Goal: Task Accomplishment & Management: Manage account settings

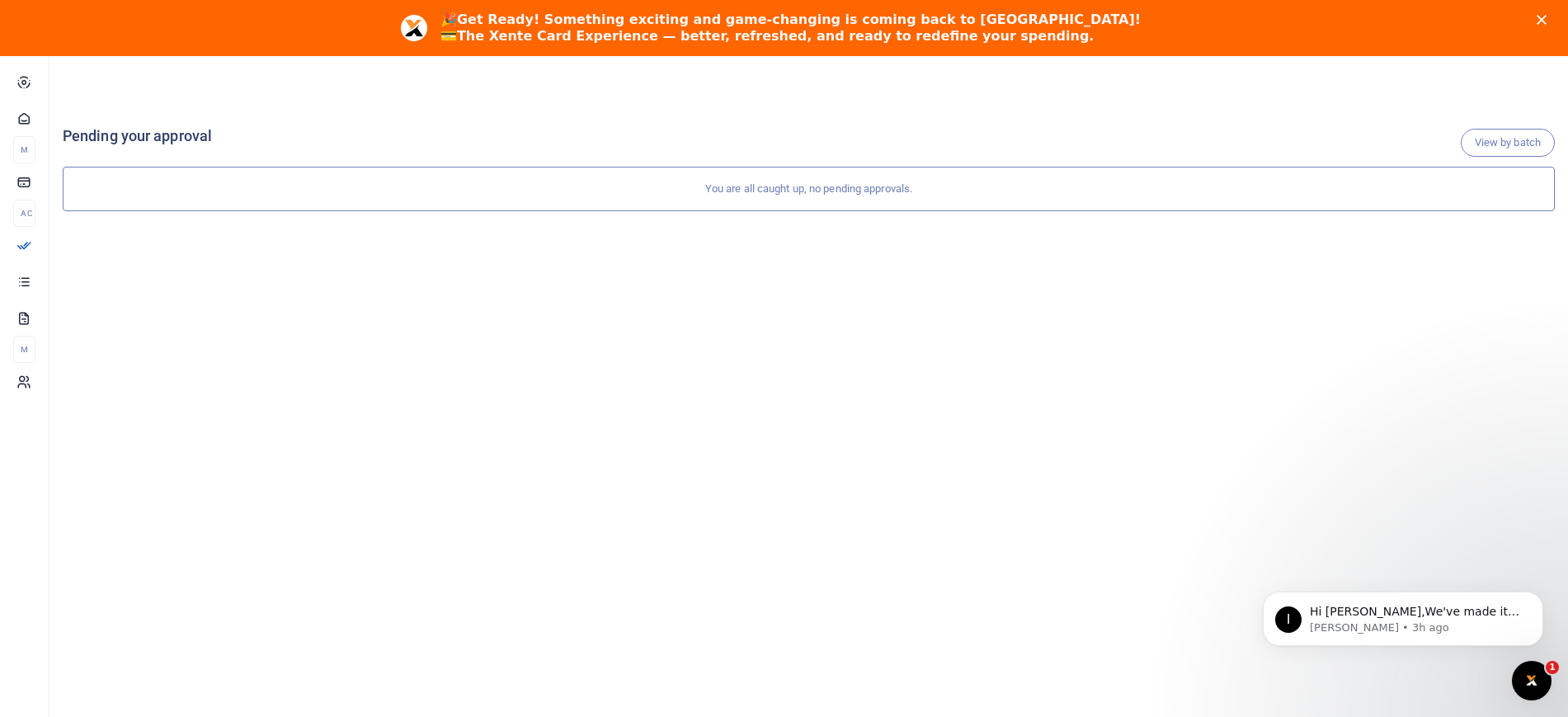
click at [785, 355] on div "View by batch Pending your approval You are all caught up, no pending approvals." at bounding box center [809, 439] width 1519 height 667
click at [1560, 12] on div "🎉 Get Ready! Something exciting and game-changing is coming back to Xente! 💳 Th…" at bounding box center [784, 28] width 1568 height 43
click at [80, 275] on span "Transactions" at bounding box center [73, 278] width 63 height 17
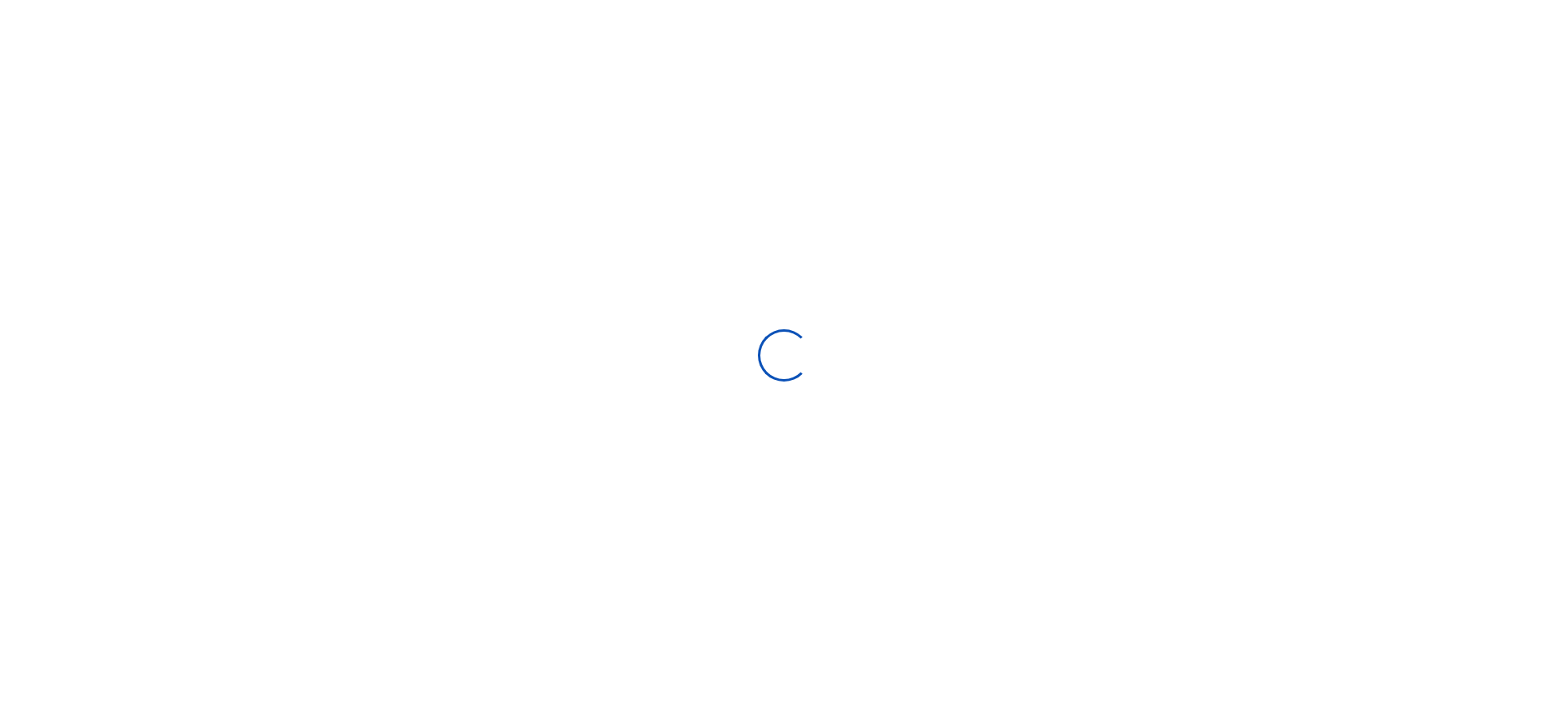
select select
type input "08/10/2025 - 09/08/2025"
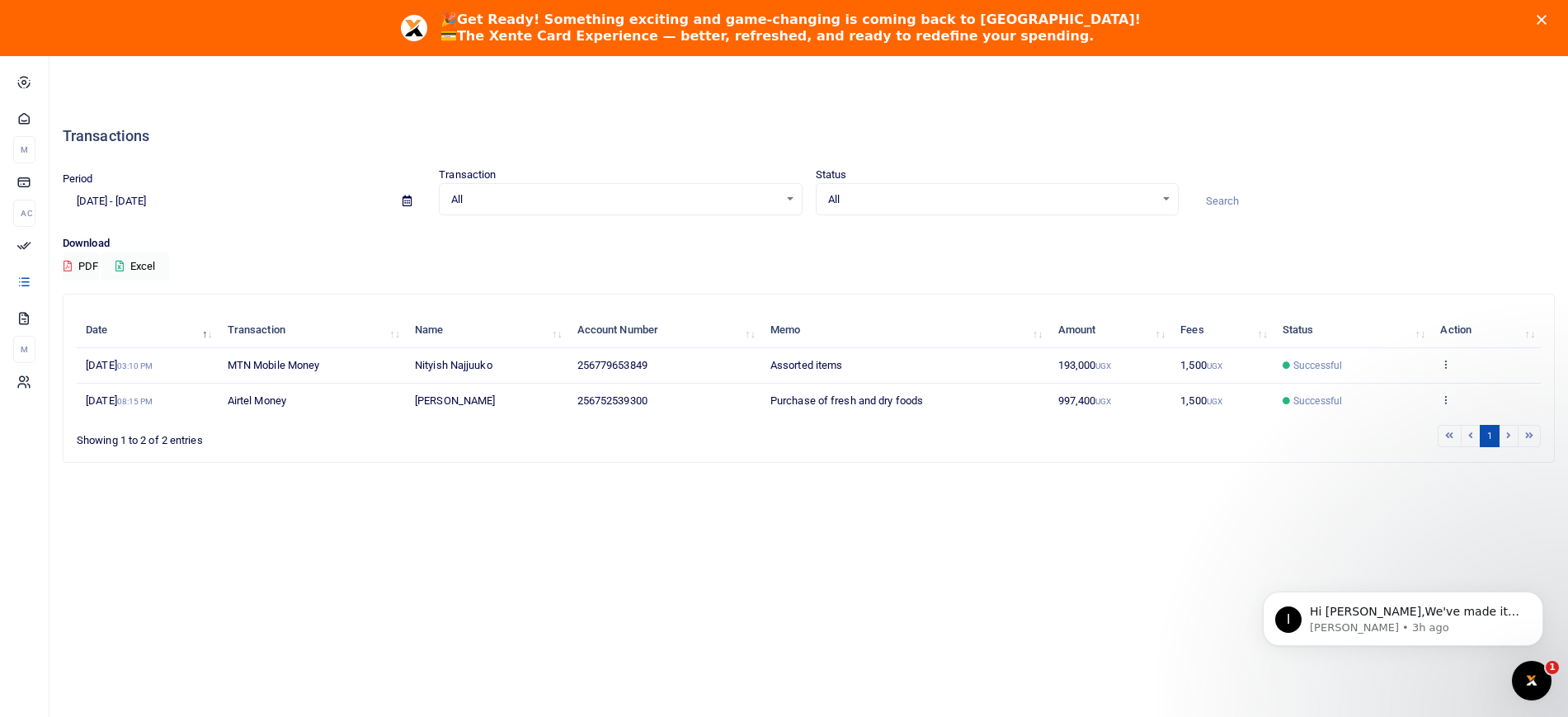
click at [779, 200] on div "All Select an option..." at bounding box center [621, 199] width 361 height 18
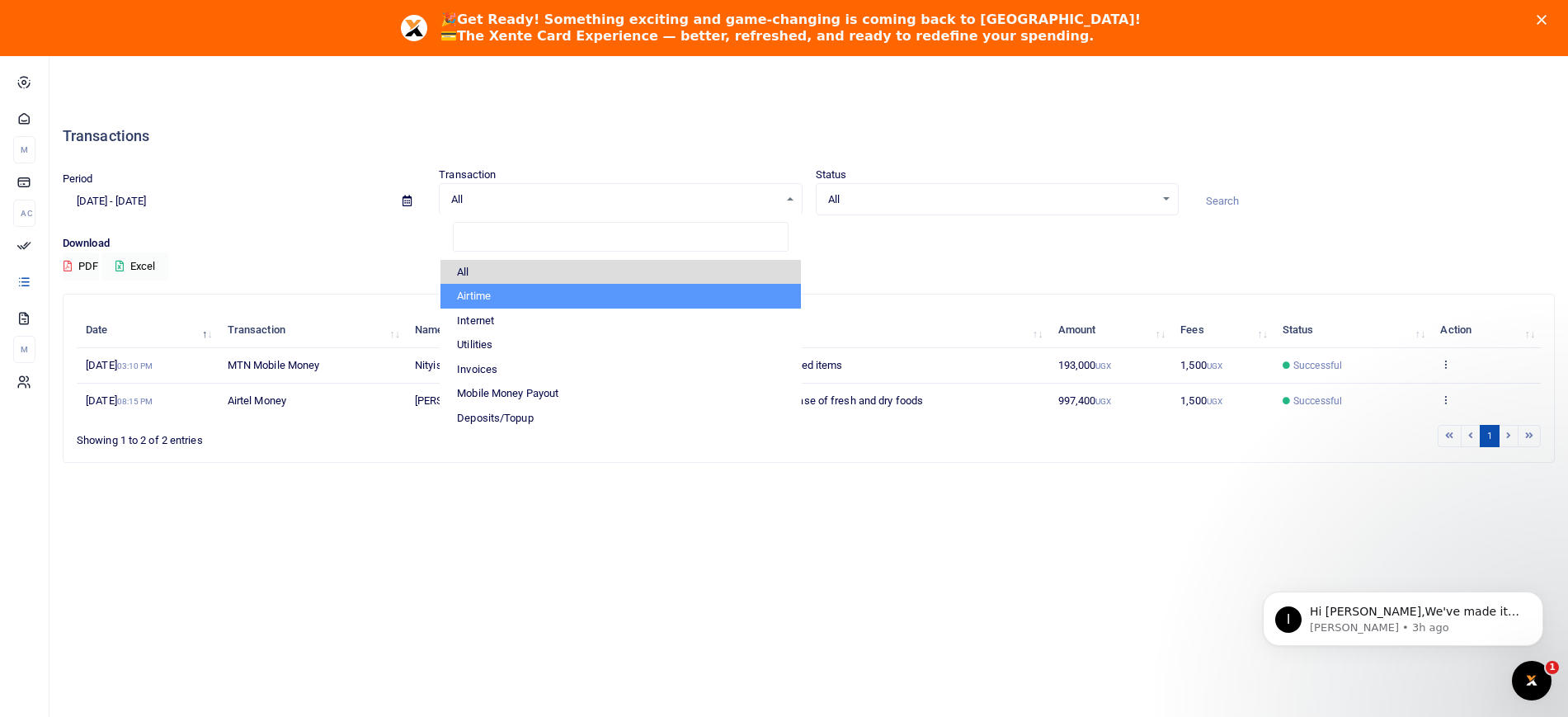
click at [905, 248] on p "Download" at bounding box center [808, 243] width 1492 height 18
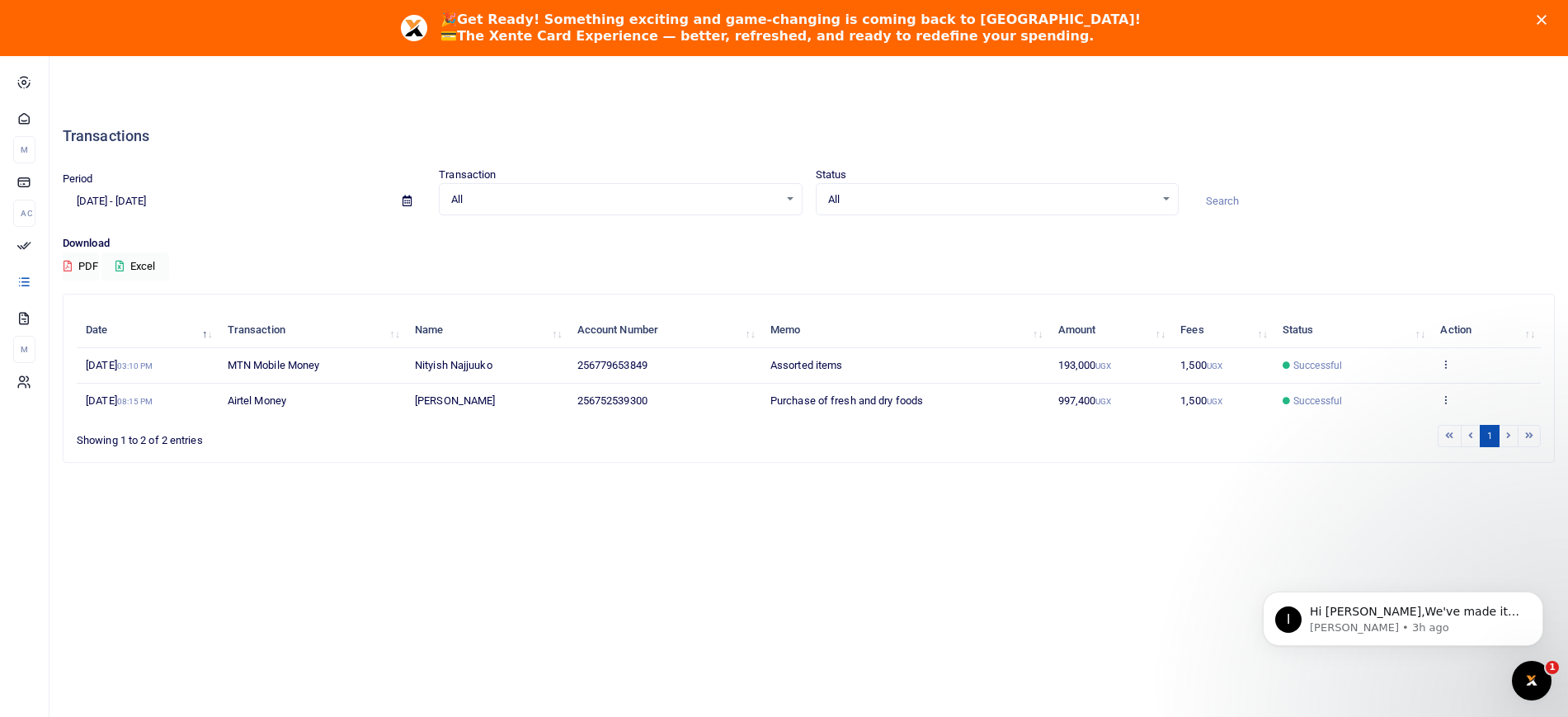
click at [991, 215] on div "Period 08/10/2025 - 09/08/2025 Transaction All Select an option... All Airtime …" at bounding box center [808, 200] width 1506 height 68
click at [939, 192] on span "All" at bounding box center [991, 200] width 327 height 17
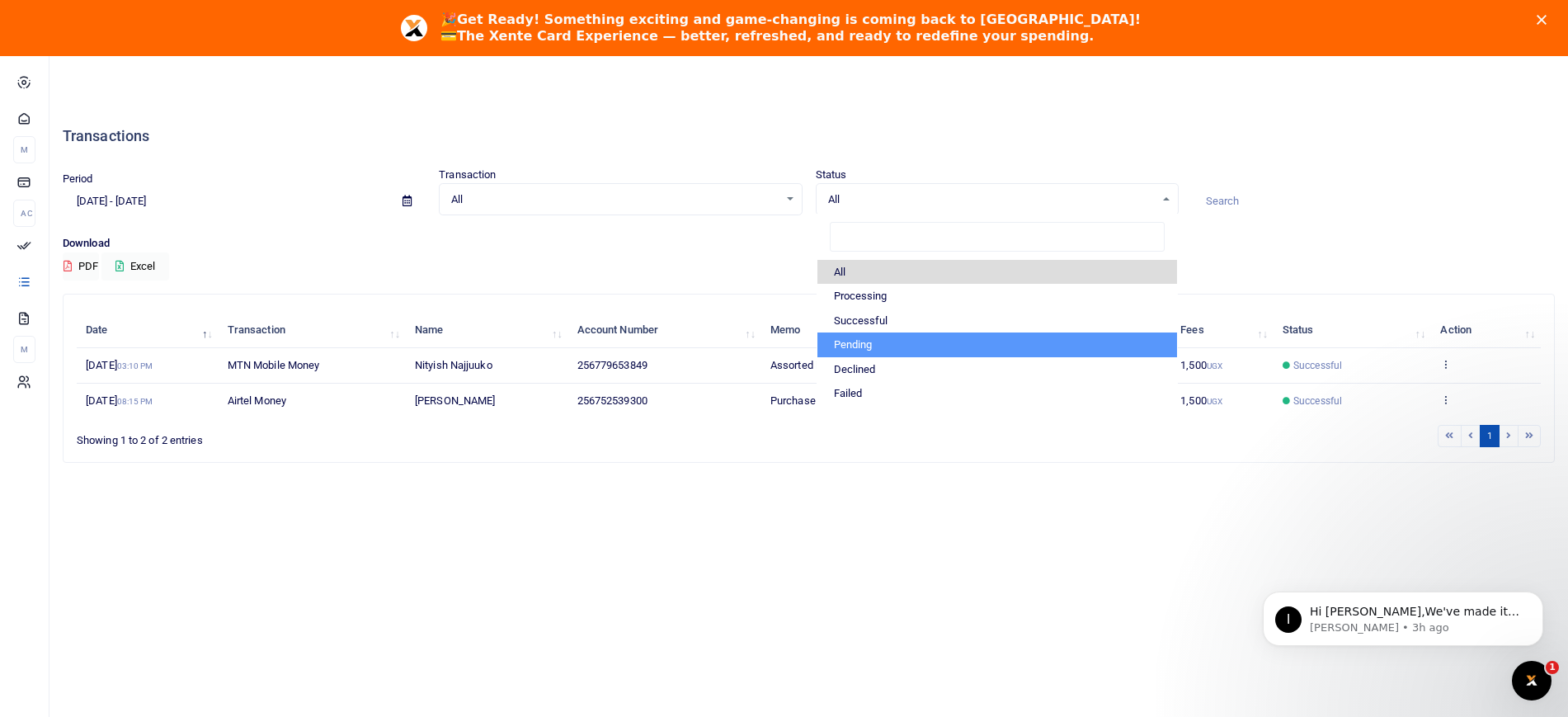
click at [882, 341] on li "Pending" at bounding box center [997, 345] width 360 height 24
select select "PENDING"
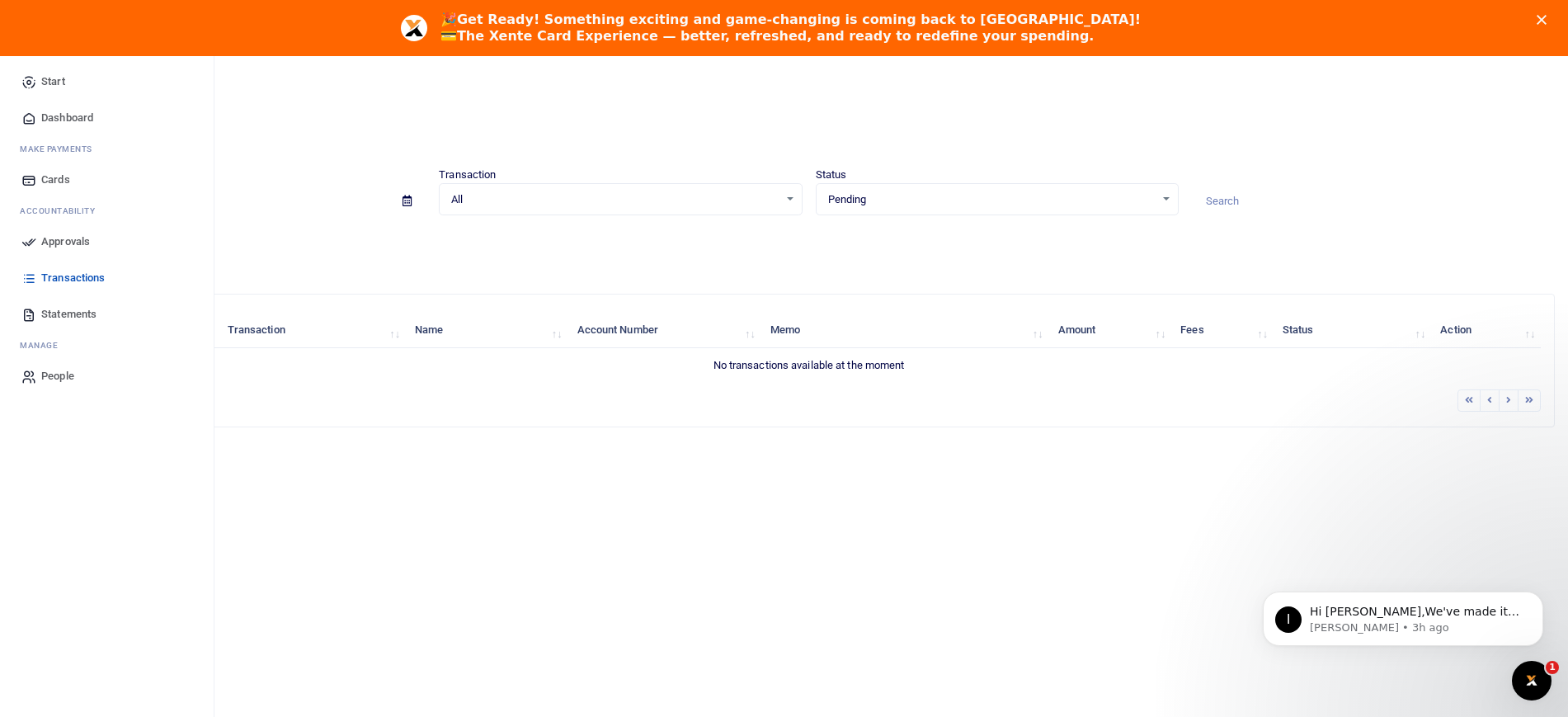
click at [62, 251] on link "Approvals" at bounding box center [107, 242] width 187 height 36
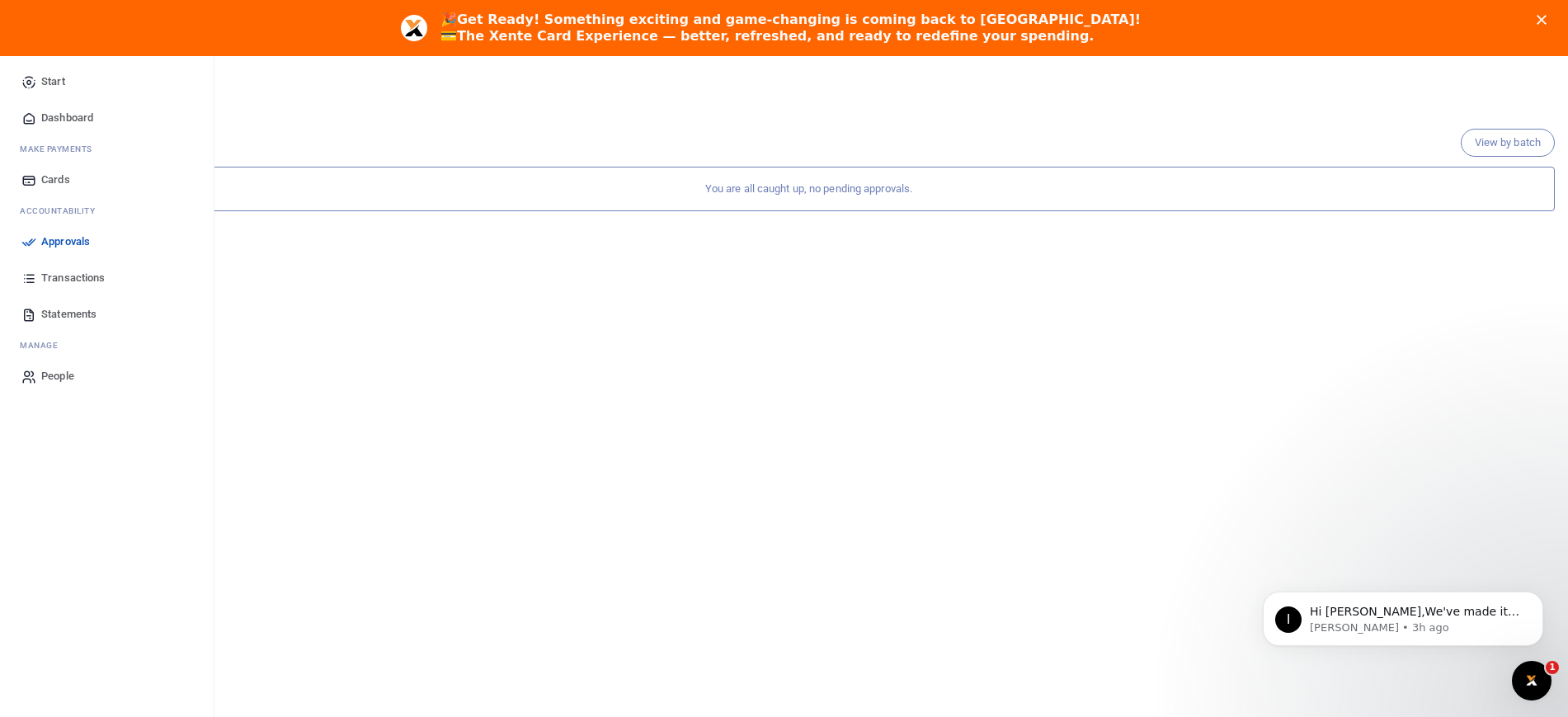
click at [91, 112] on span "Dashboard" at bounding box center [68, 118] width 52 height 17
click at [1547, 15] on icon "Close" at bounding box center [1542, 20] width 10 height 10
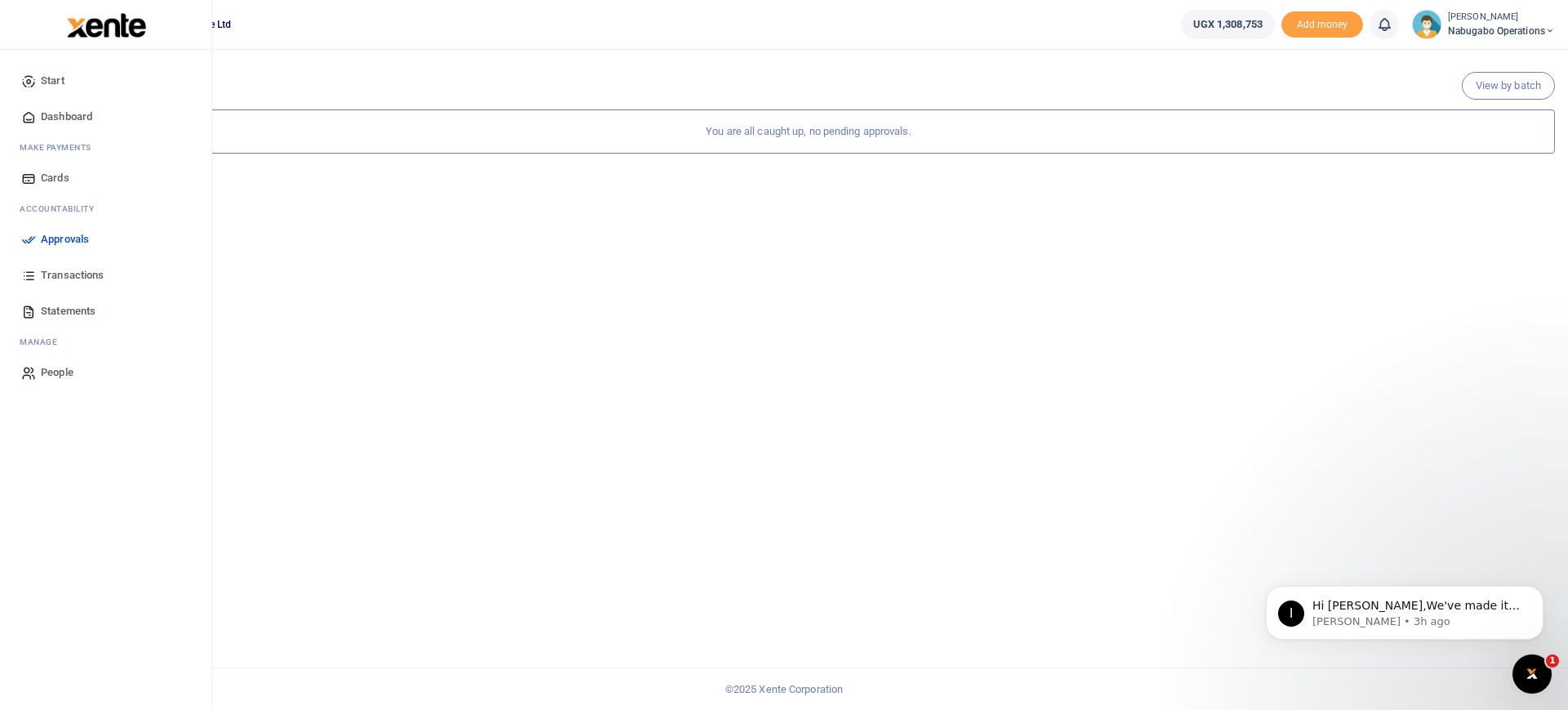
click at [51, 115] on span "Dashboard" at bounding box center [67, 117] width 52 height 17
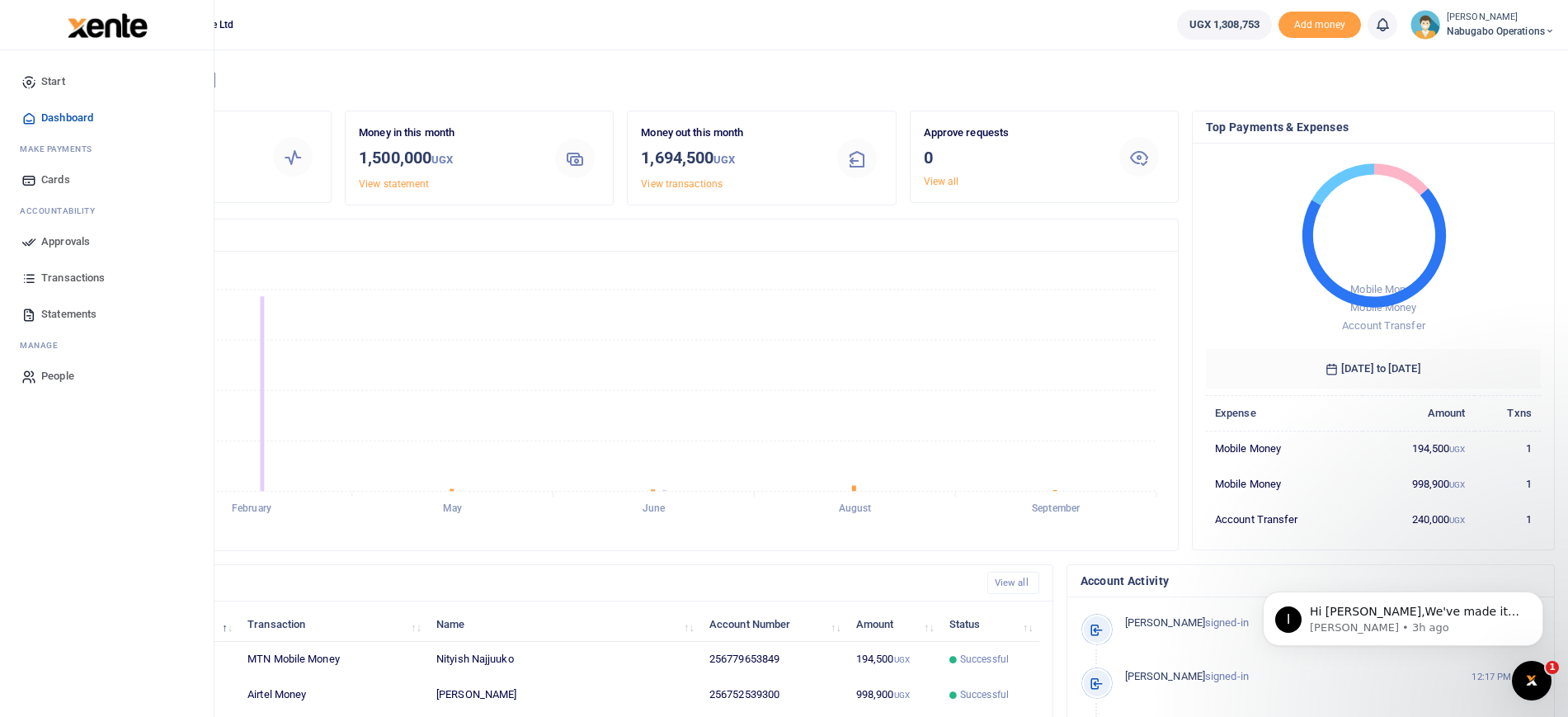
click at [76, 235] on span "Approvals" at bounding box center [66, 242] width 49 height 17
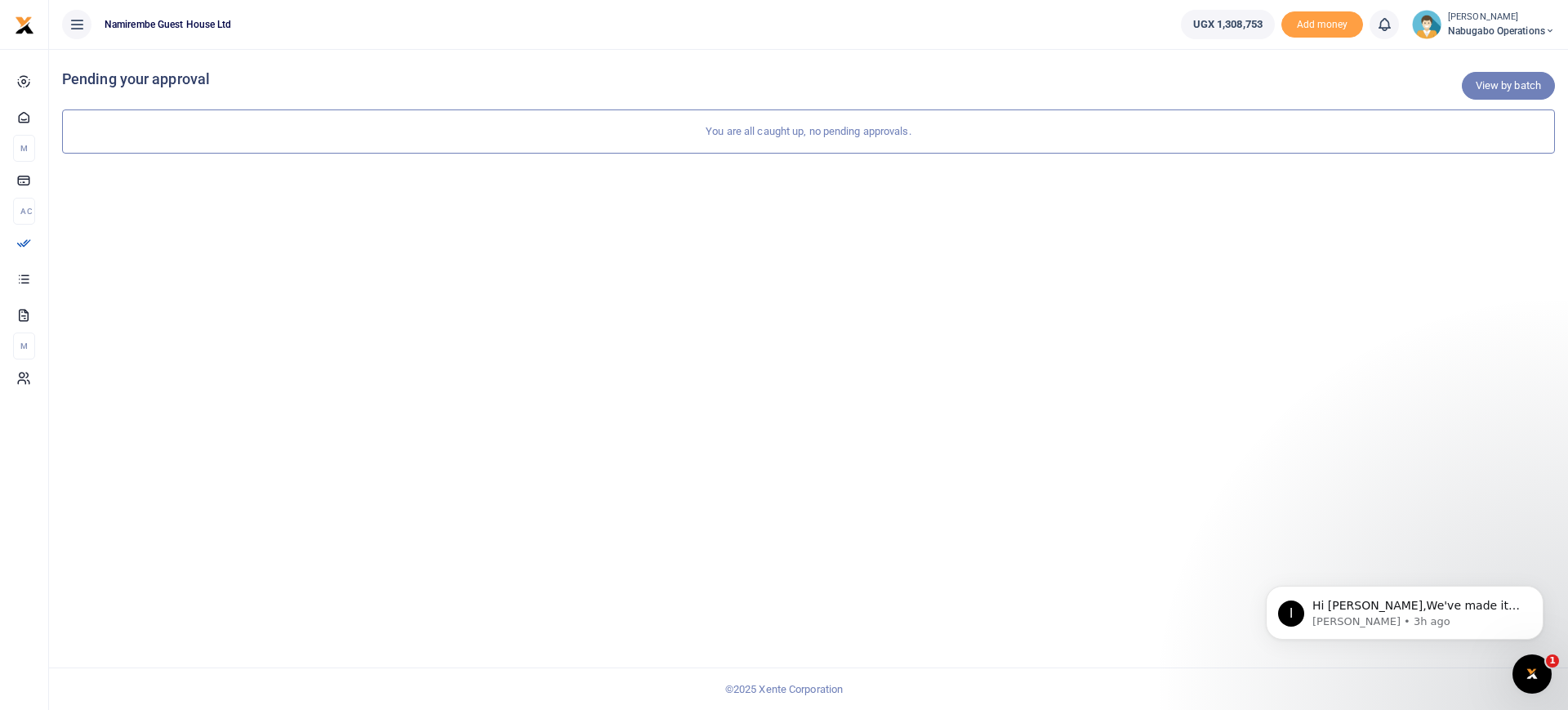
click at [1516, 86] on link "View by batch" at bounding box center [1508, 85] width 93 height 28
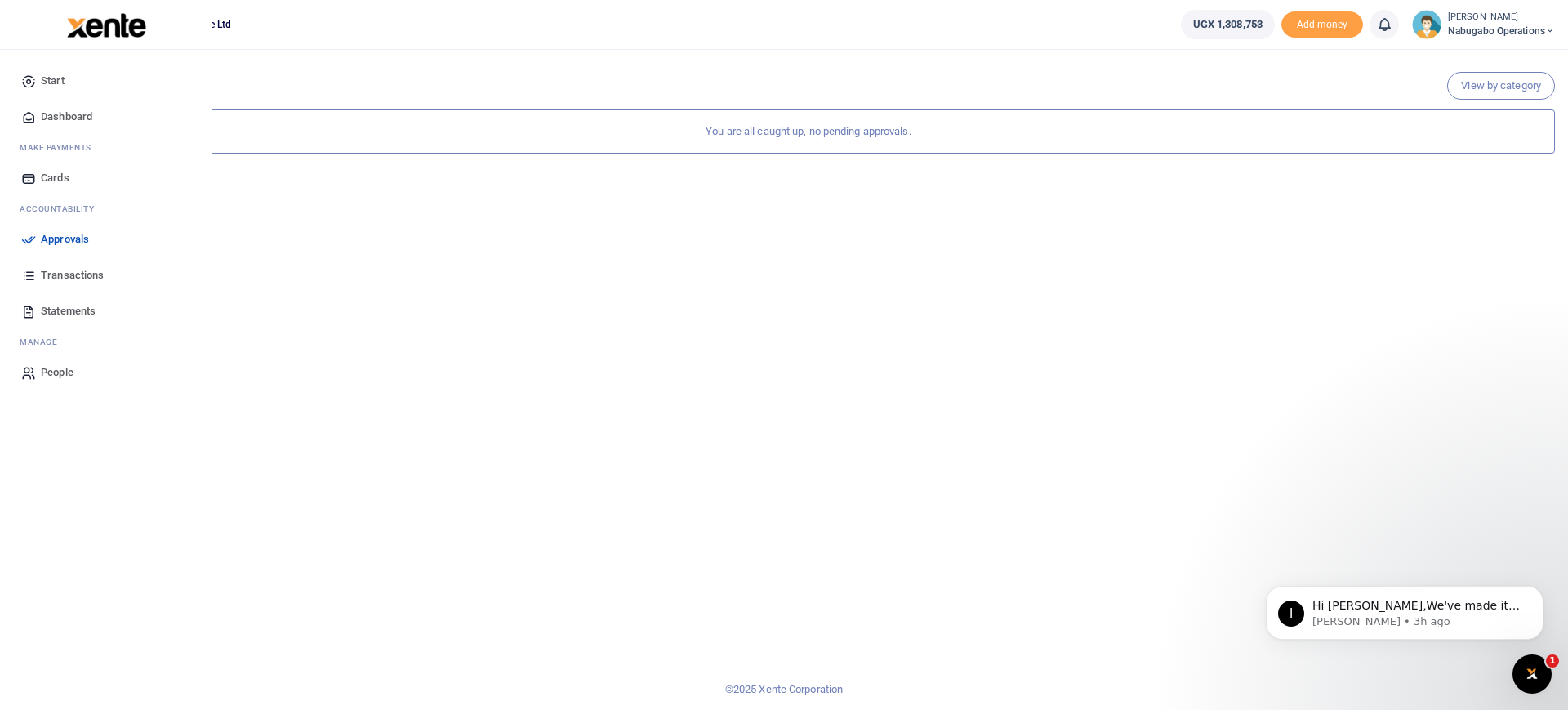
click at [70, 233] on span "Approvals" at bounding box center [65, 239] width 48 height 17
click at [69, 279] on span "Transactions" at bounding box center [72, 275] width 63 height 17
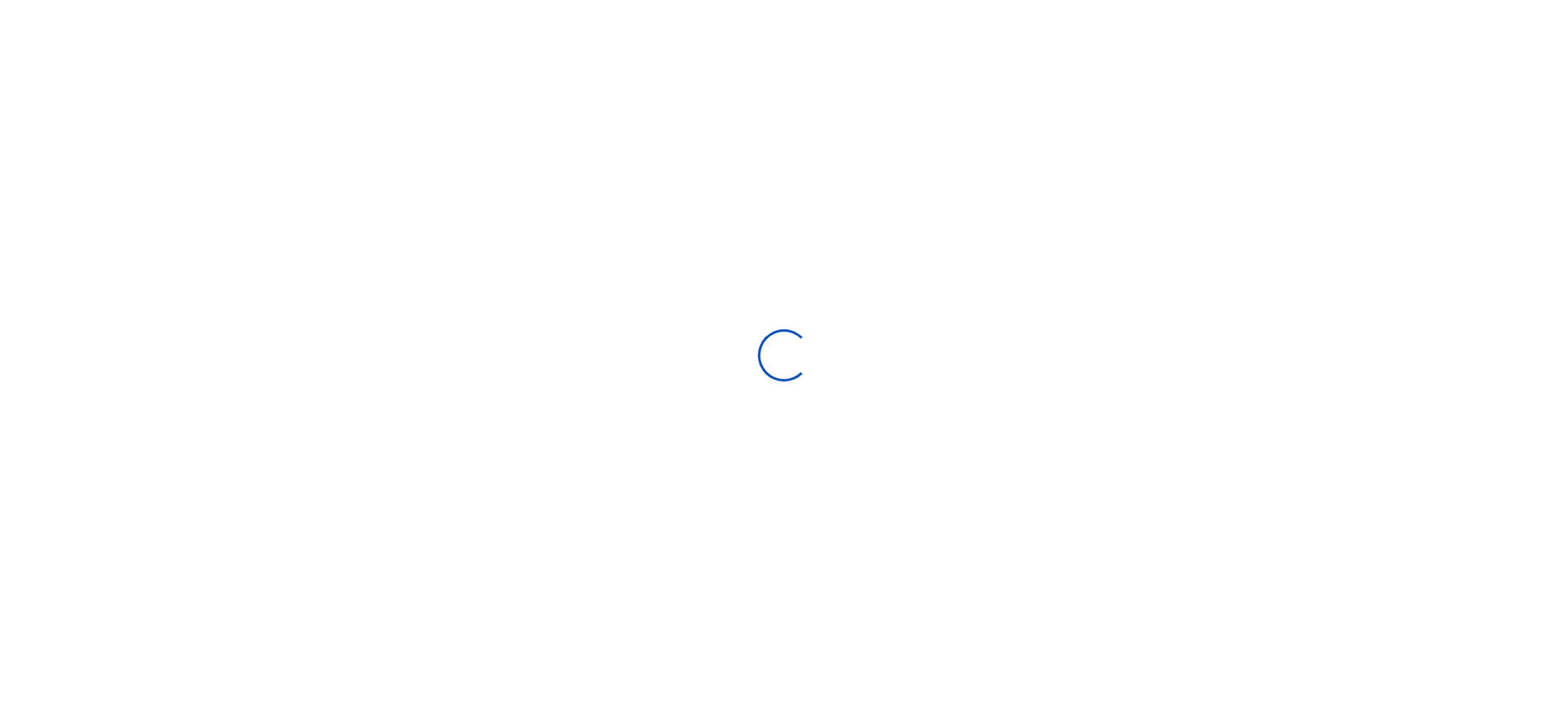
select select
type input "[DATE] - [DATE]"
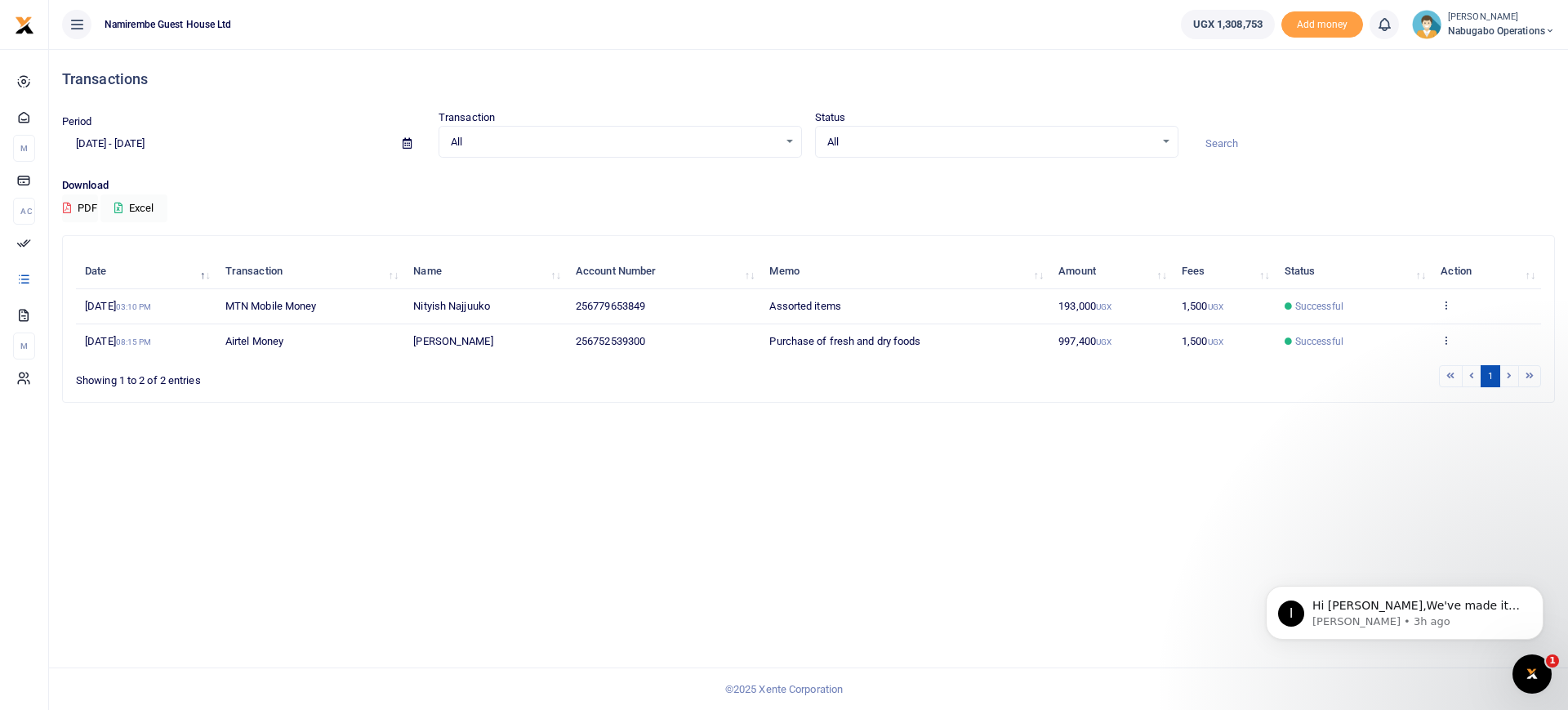
click at [947, 148] on span "All" at bounding box center [991, 142] width 328 height 17
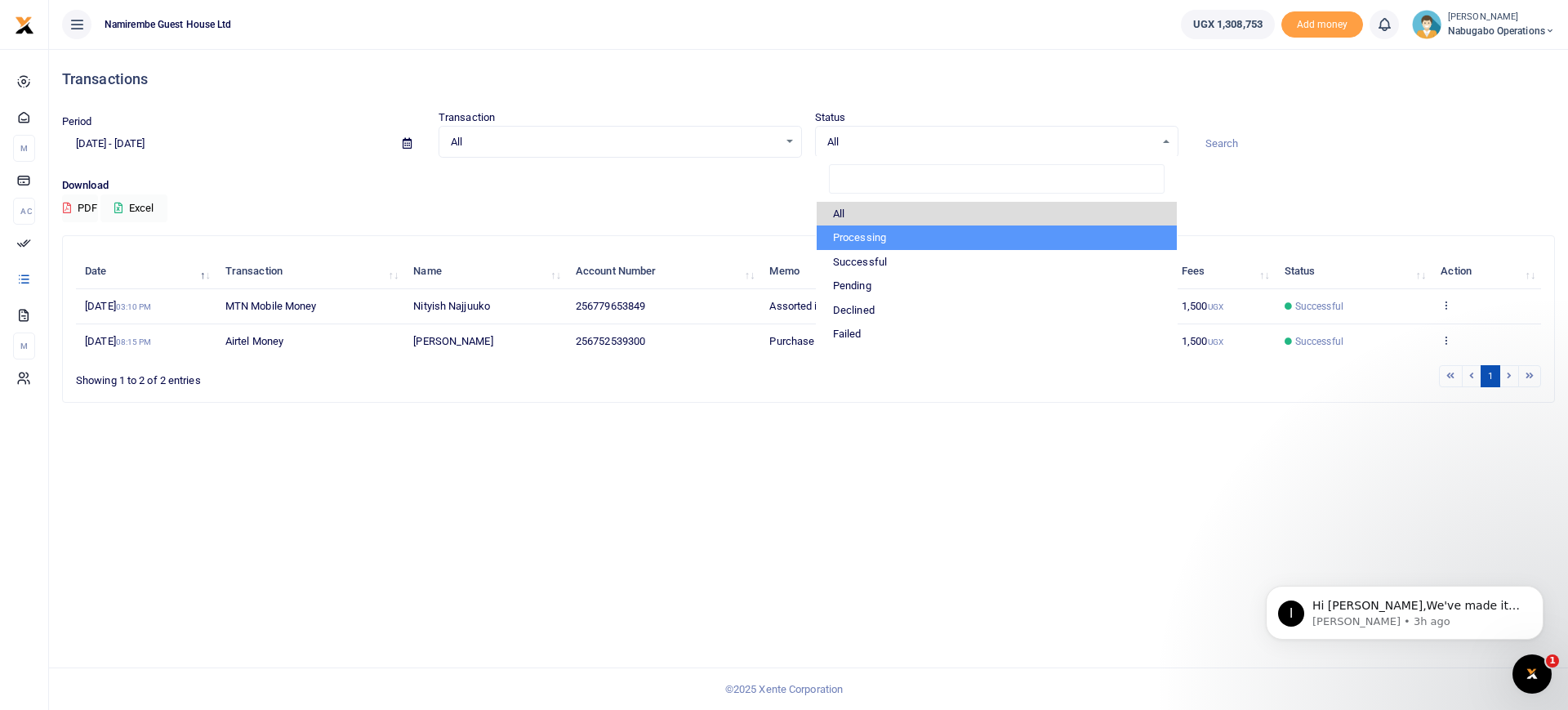
click at [878, 242] on li "Processing" at bounding box center [996, 238] width 360 height 24
select select "PROCESSING"
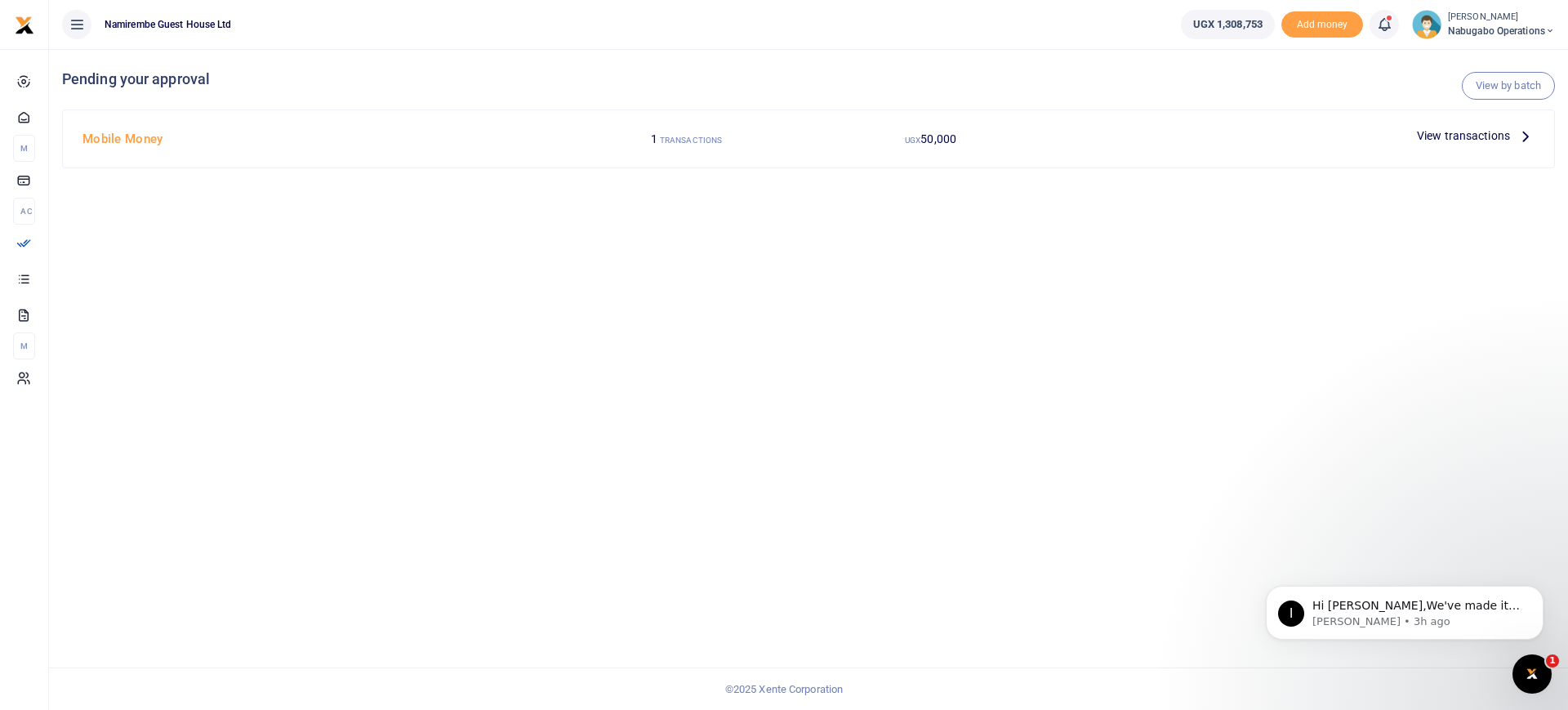
click at [930, 130] on label "UGX 50,000" at bounding box center [931, 139] width 52 height 18
click at [1531, 135] on icon at bounding box center [1525, 135] width 18 height 18
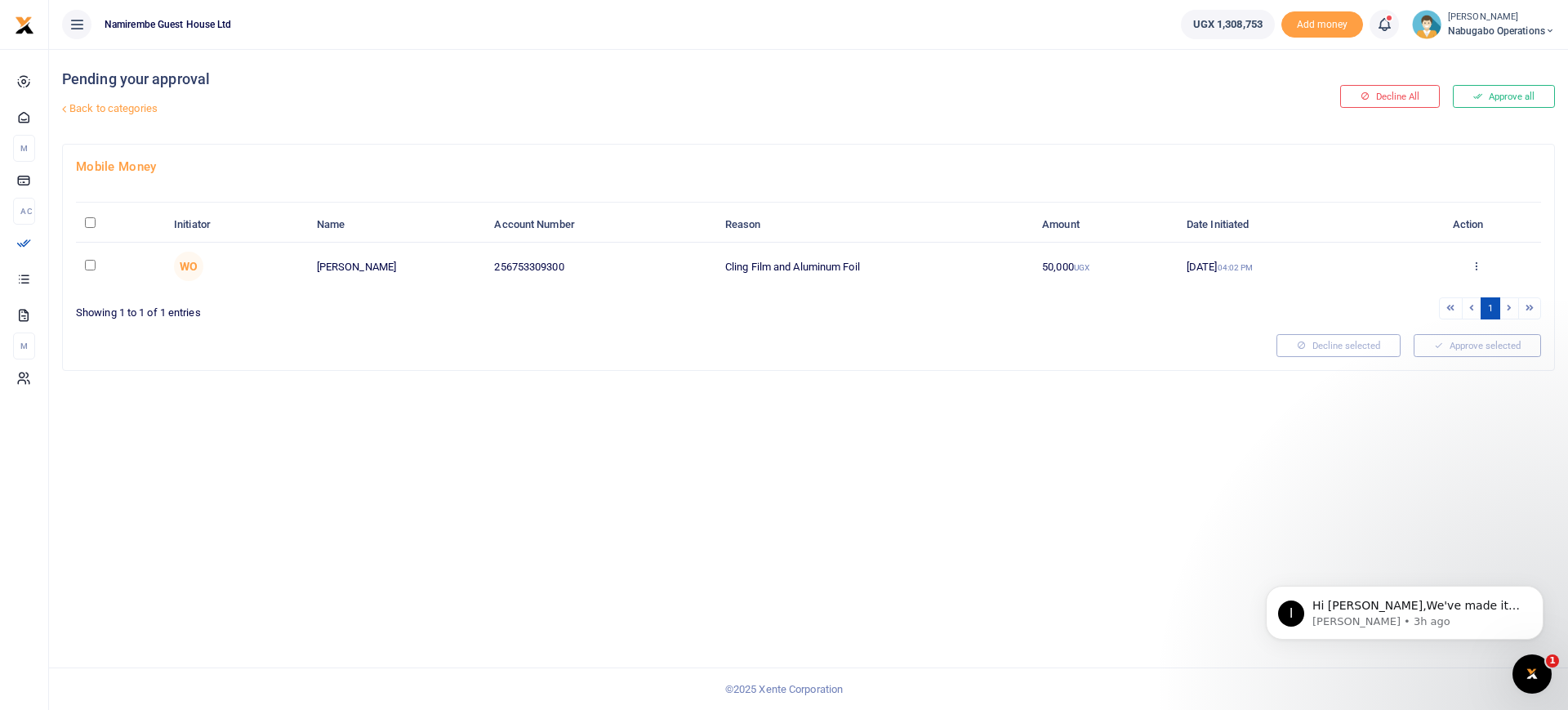
click at [79, 264] on td at bounding box center [120, 266] width 89 height 48
click at [82, 264] on td at bounding box center [120, 266] width 89 height 48
click at [84, 266] on td at bounding box center [120, 266] width 89 height 48
click at [92, 266] on input "checkbox" at bounding box center [90, 265] width 11 height 11
checkbox input "true"
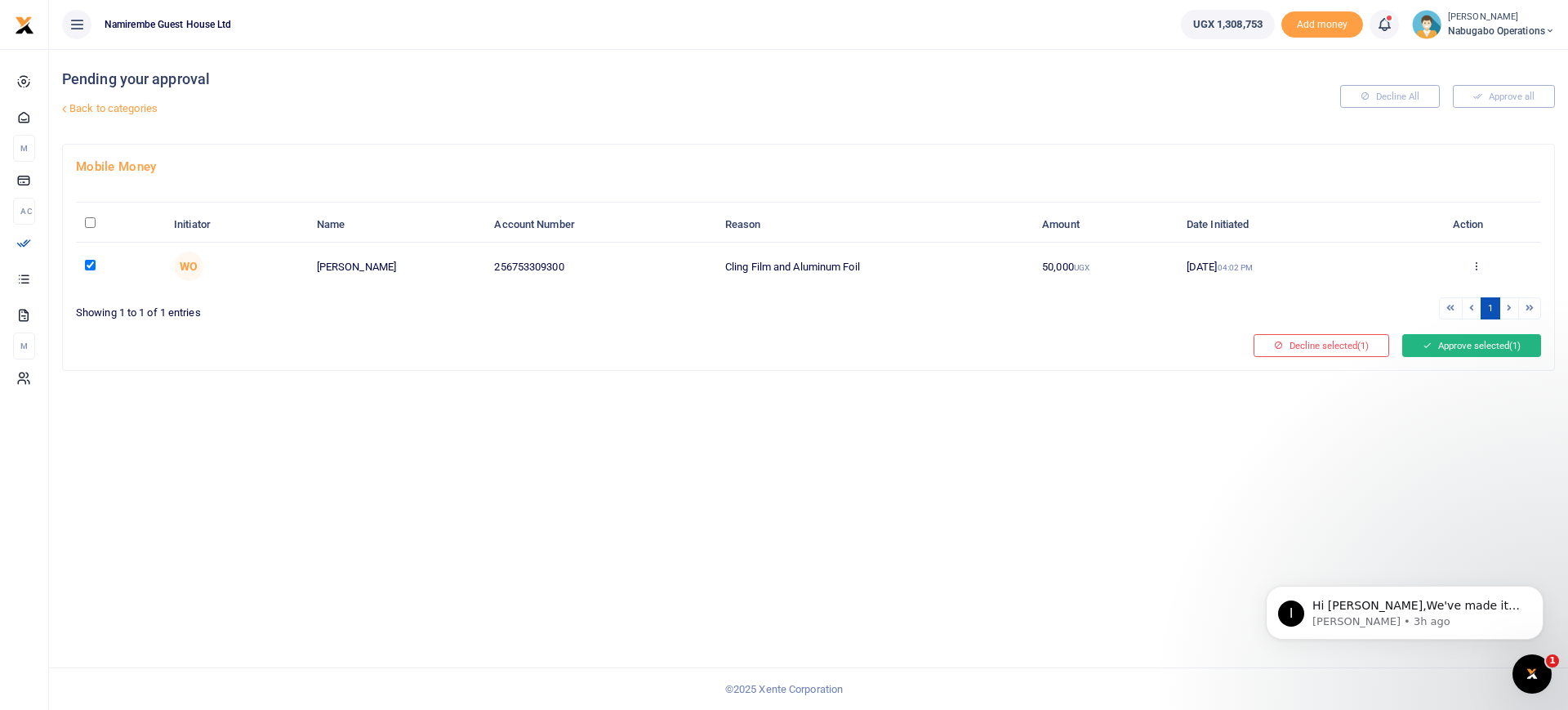
click at [1492, 344] on button "Approve selected (1)" at bounding box center [1472, 345] width 139 height 23
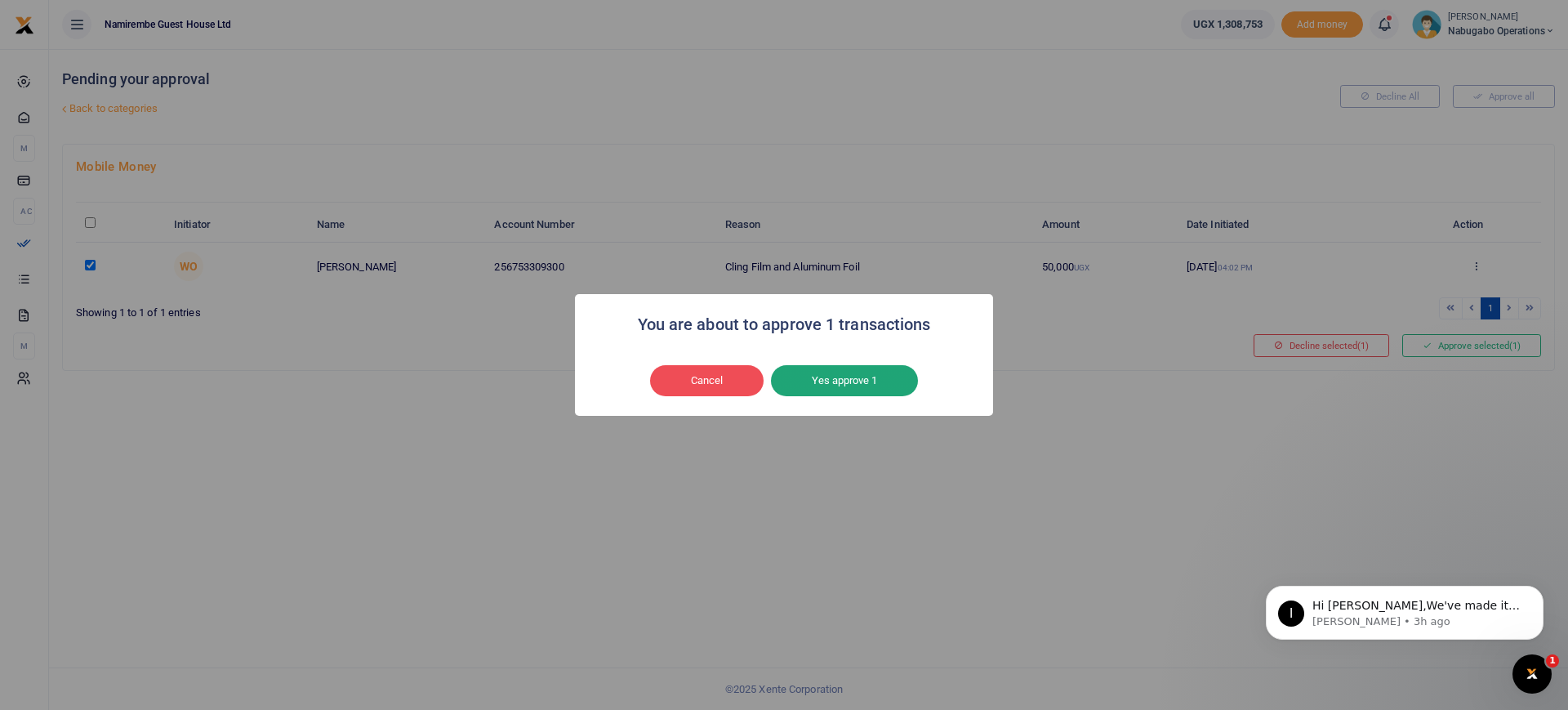
click at [848, 383] on button "Yes approve 1" at bounding box center [844, 381] width 147 height 31
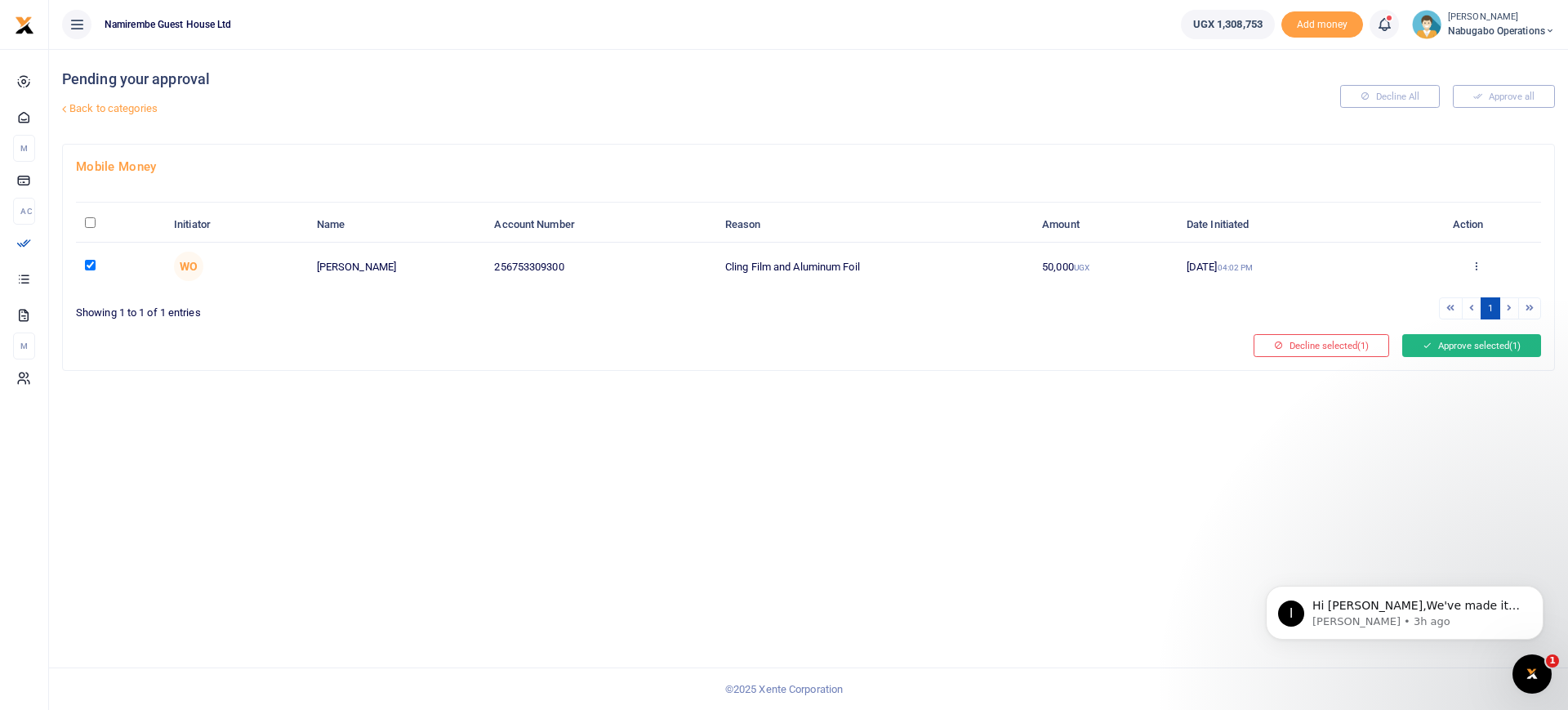
click at [1499, 346] on button "Approve selected (1)" at bounding box center [1472, 345] width 139 height 23
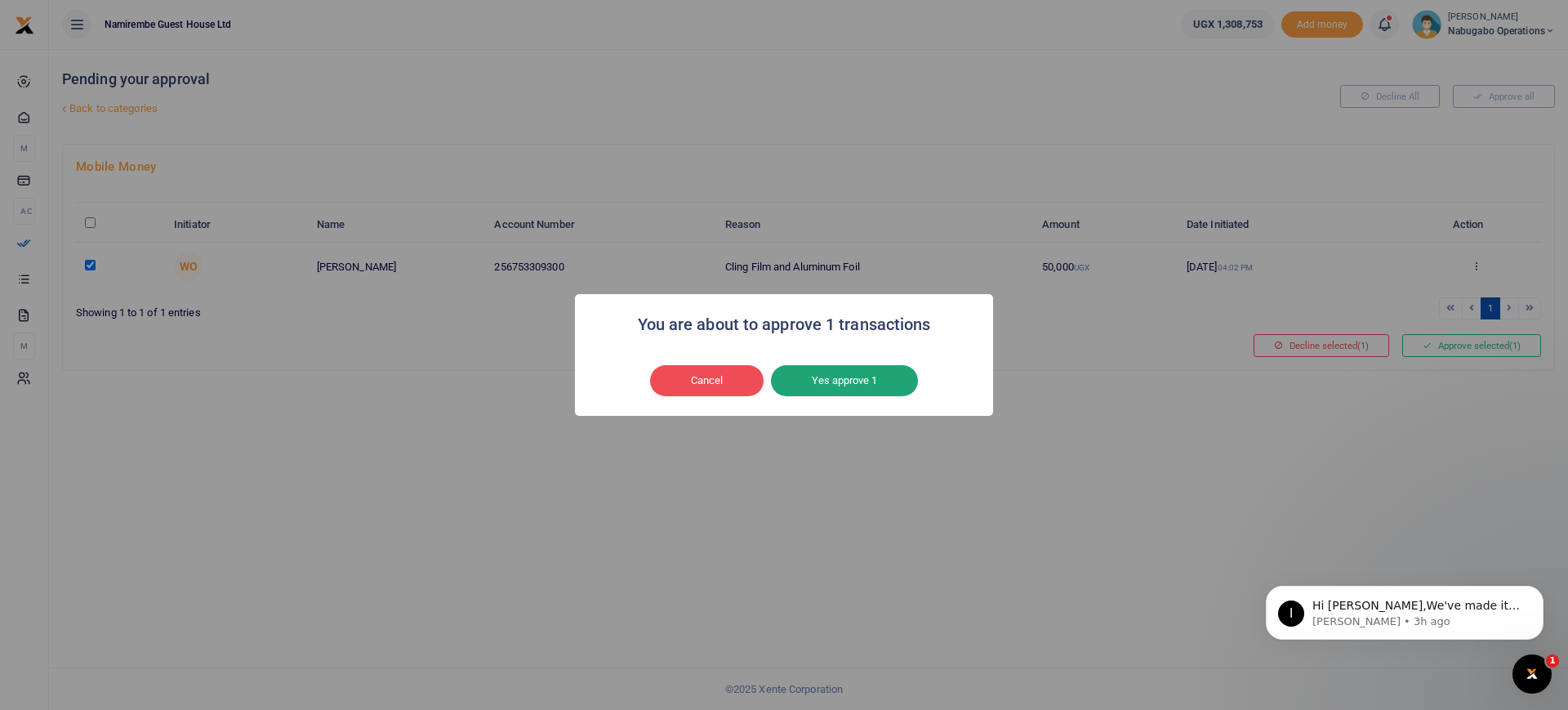
click at [847, 391] on button "Yes approve 1" at bounding box center [844, 381] width 147 height 31
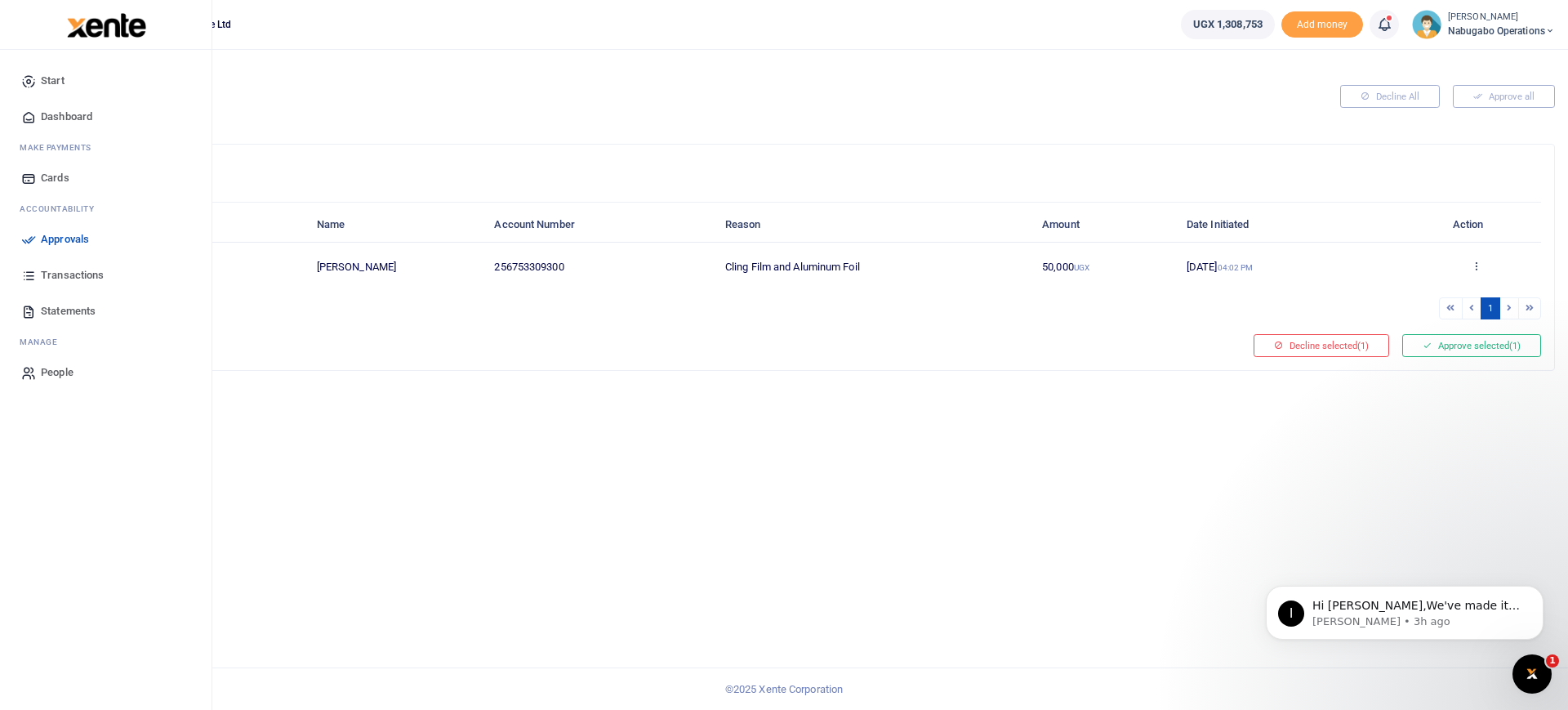
click at [69, 125] on link "Dashboard" at bounding box center [106, 116] width 186 height 36
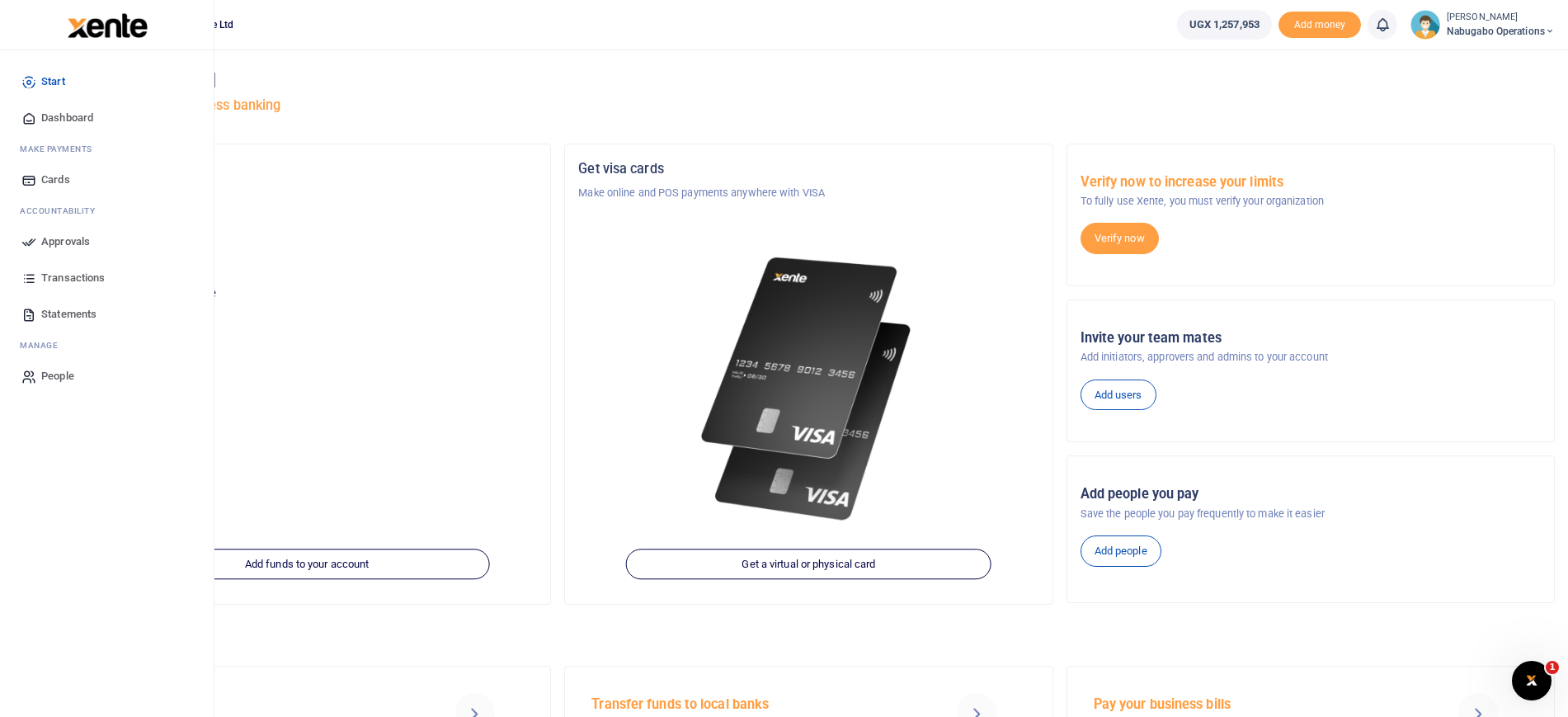
click at [64, 239] on span "Approvals" at bounding box center [66, 242] width 49 height 17
click at [72, 238] on span "Approvals" at bounding box center [66, 242] width 49 height 17
